Goal: Information Seeking & Learning: Check status

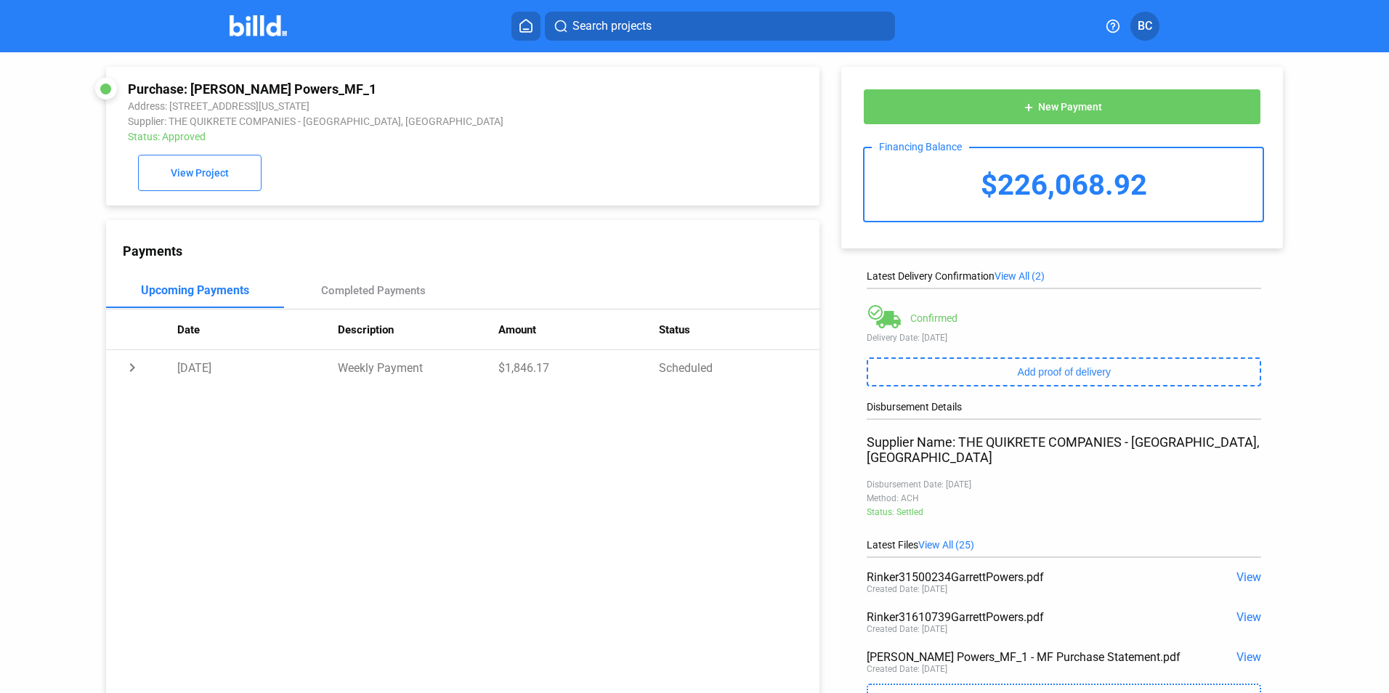
click at [520, 24] on icon at bounding box center [526, 26] width 15 height 14
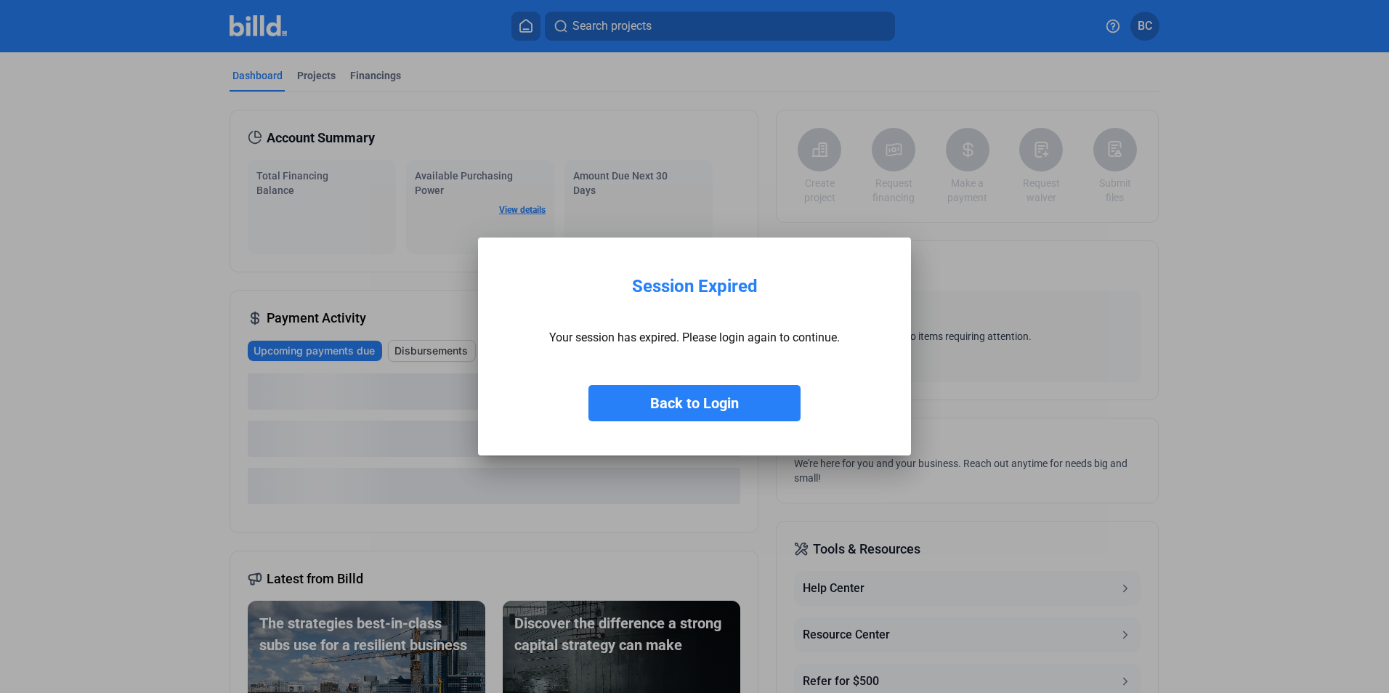
click at [667, 397] on button "Back to Login" at bounding box center [695, 403] width 212 height 36
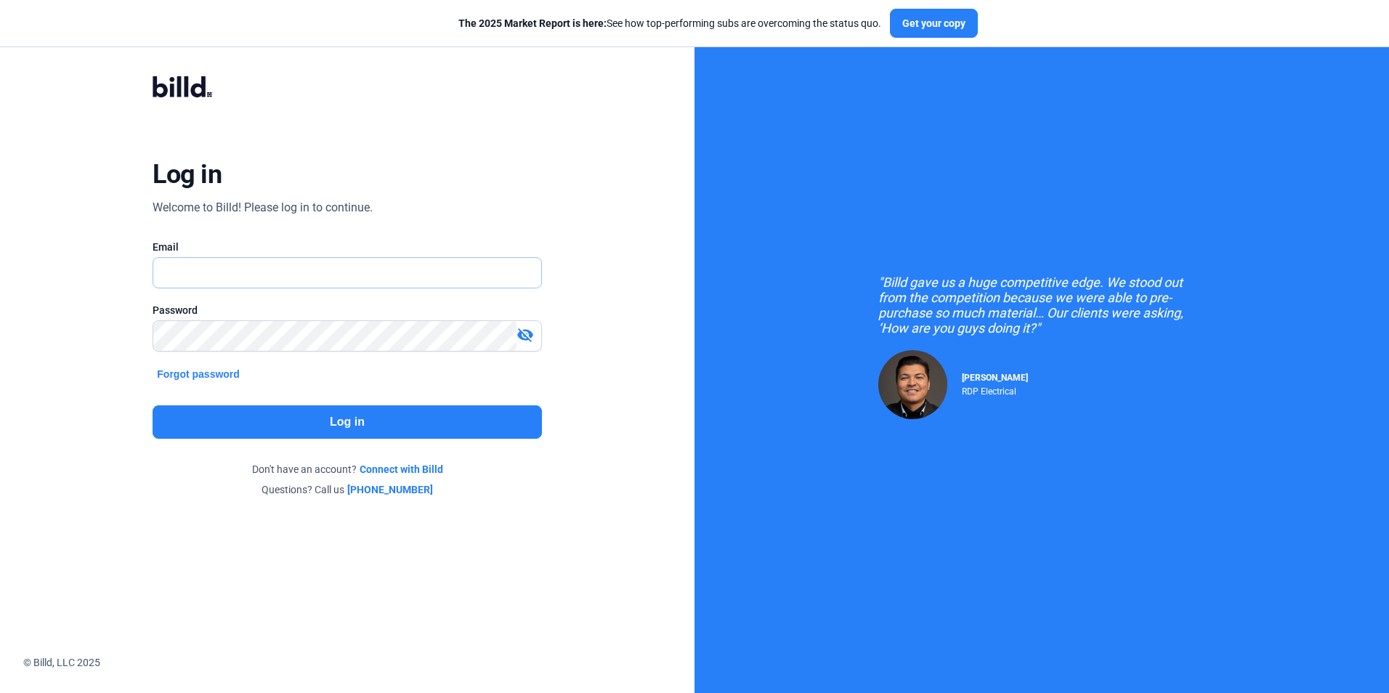
type input "[EMAIL_ADDRESS][DOMAIN_NAME]"
click at [340, 420] on button "Log in" at bounding box center [347, 421] width 389 height 33
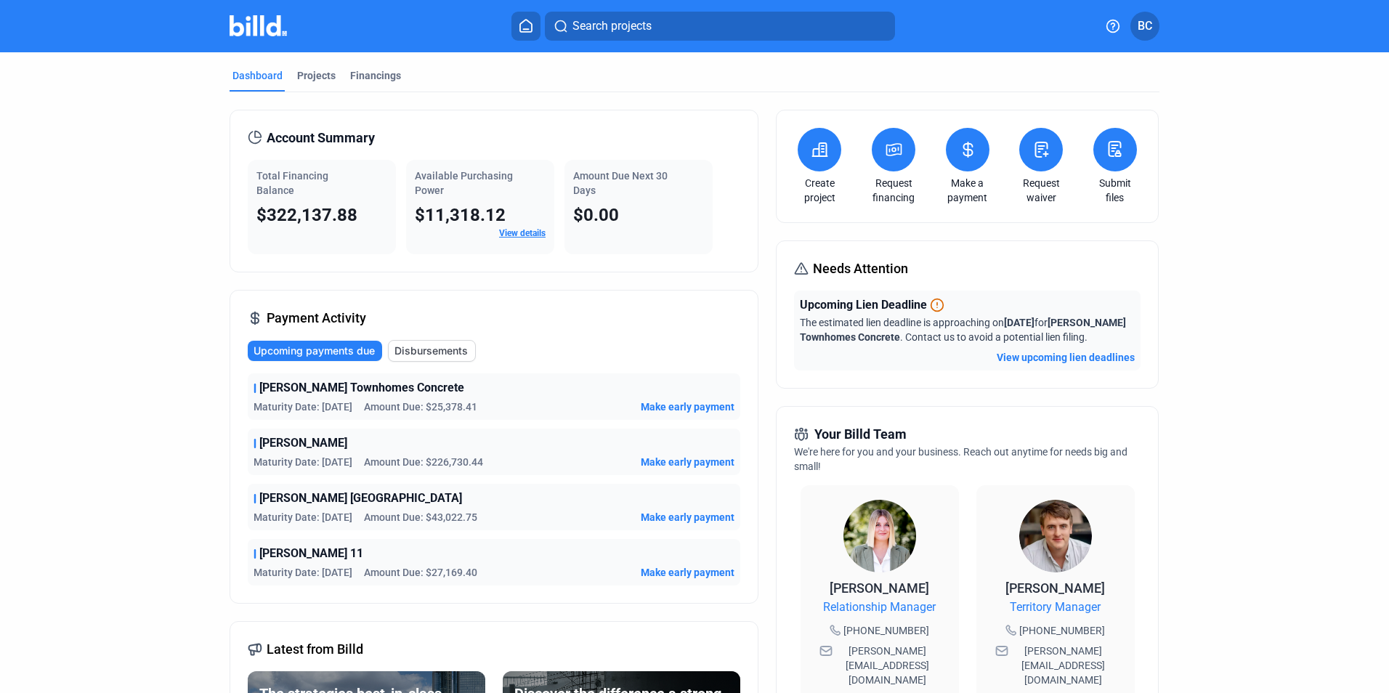
click at [1067, 355] on button "View upcoming lien deadlines" at bounding box center [1066, 357] width 138 height 15
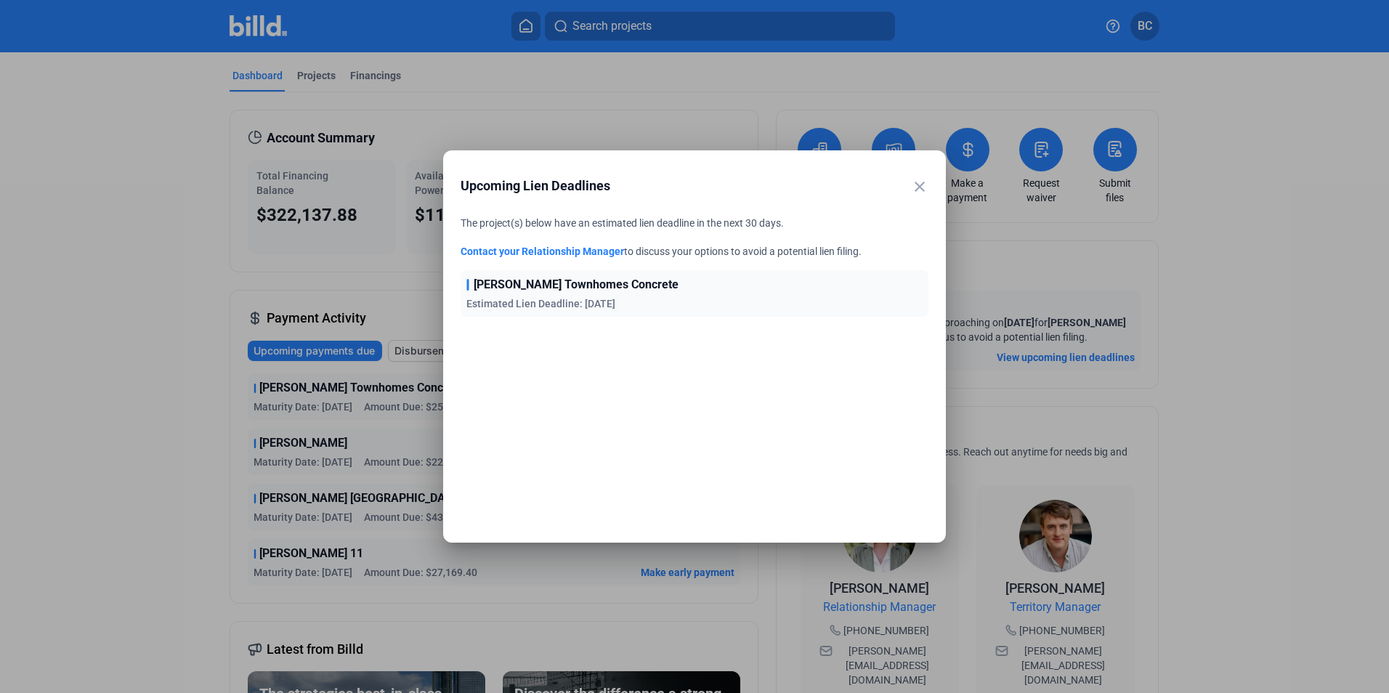
click at [917, 187] on mat-icon "close" at bounding box center [919, 186] width 17 height 17
